Goal: Transaction & Acquisition: Book appointment/travel/reservation

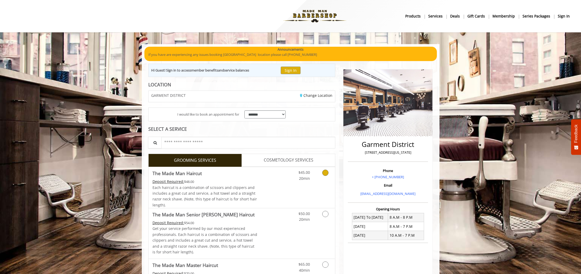
click at [326, 168] on link "Grooming services" at bounding box center [324, 174] width 13 height 14
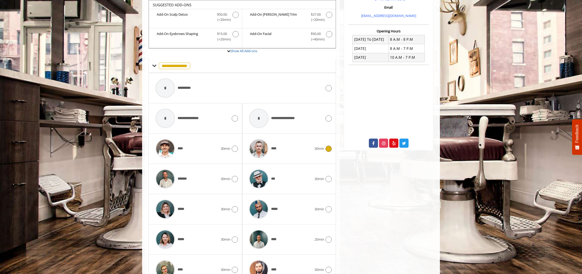
click at [311, 156] on div "****" at bounding box center [280, 148] width 68 height 25
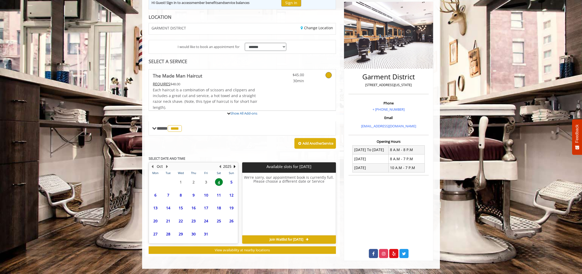
scroll to position [111, 0]
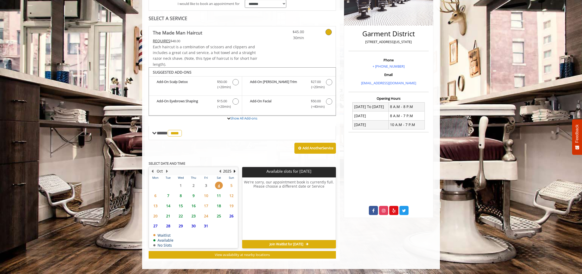
click at [168, 196] on span "7" at bounding box center [168, 196] width 8 height 8
click at [185, 196] on div "8" at bounding box center [180, 196] width 10 height 8
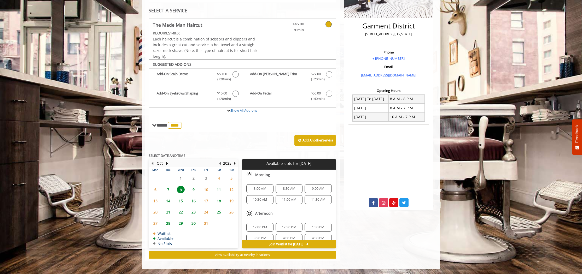
scroll to position [34, 0]
click at [194, 190] on span "9" at bounding box center [194, 190] width 8 height 8
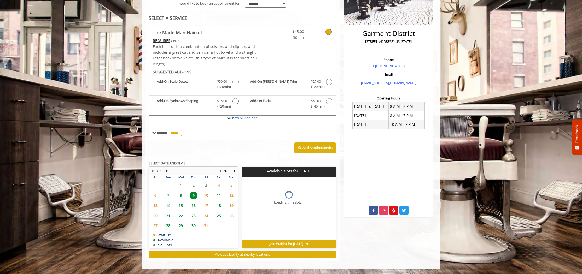
scroll to position [111, 0]
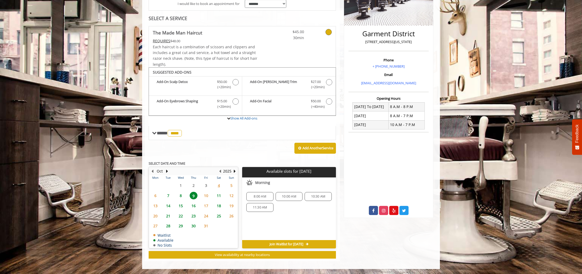
click at [181, 195] on span "8" at bounding box center [181, 196] width 8 height 8
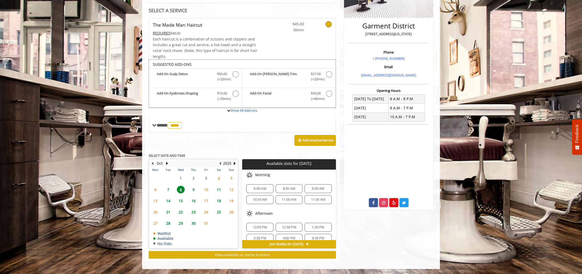
scroll to position [34, 0]
click at [168, 190] on span "7" at bounding box center [168, 190] width 8 height 8
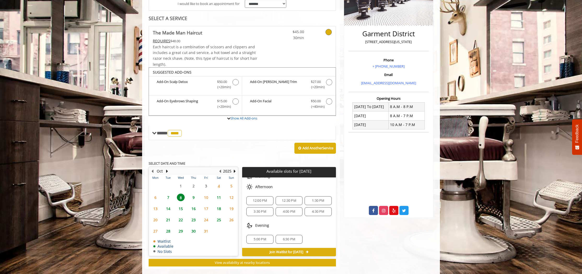
scroll to position [0, 0]
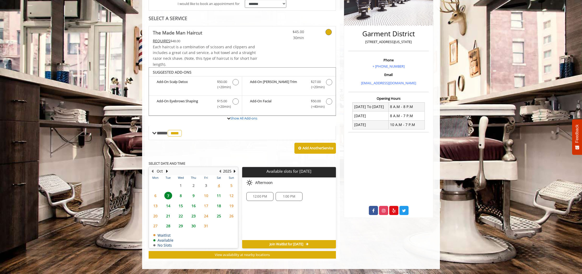
click at [178, 194] on span "8" at bounding box center [181, 196] width 8 height 8
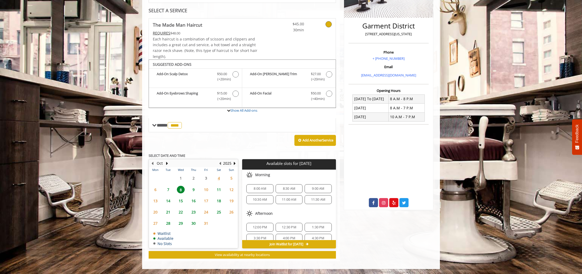
scroll to position [34, 0]
click at [194, 190] on span "9" at bounding box center [194, 190] width 8 height 8
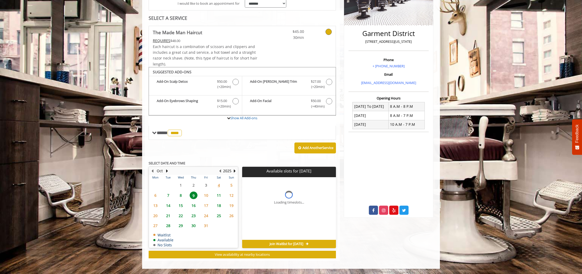
scroll to position [111, 0]
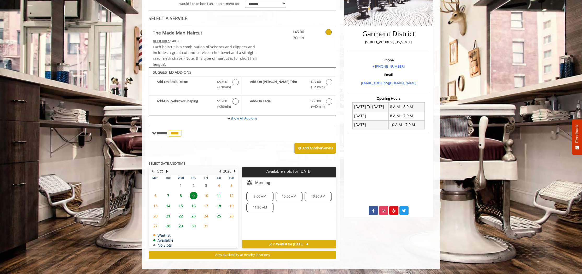
click at [216, 197] on span "11" at bounding box center [219, 196] width 8 height 8
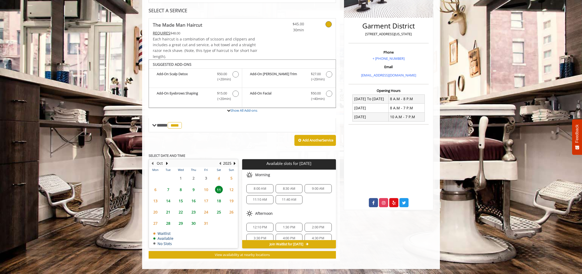
scroll to position [45, 0]
